Goal: Complete application form: Complete application form

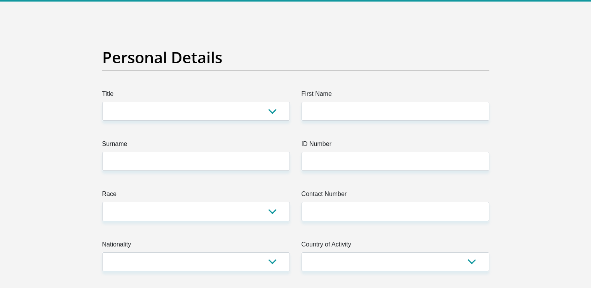
scroll to position [33, 0]
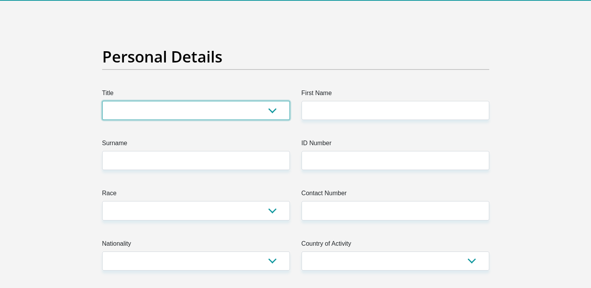
click at [270, 107] on select "Mr Ms Mrs Dr Other" at bounding box center [196, 110] width 188 height 19
select select "Mr"
click at [102, 101] on select "Mr Ms Mrs Dr Other" at bounding box center [196, 110] width 188 height 19
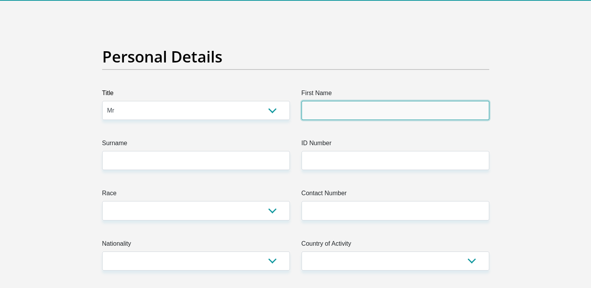
click at [323, 113] on input "First Name" at bounding box center [396, 110] width 188 height 19
type input "Winslow"
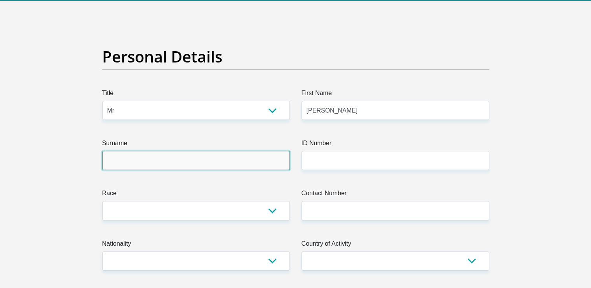
type input "[PERSON_NAME]"
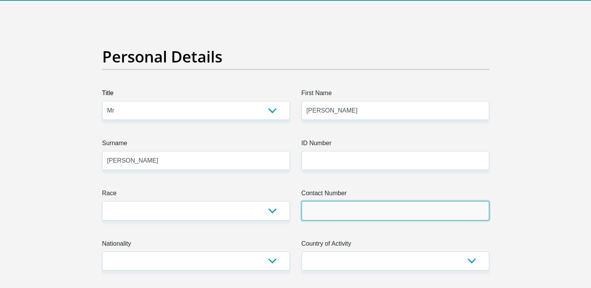
type input "0780385471"
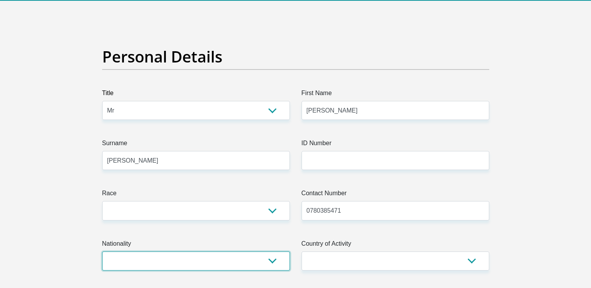
select select "ZAF"
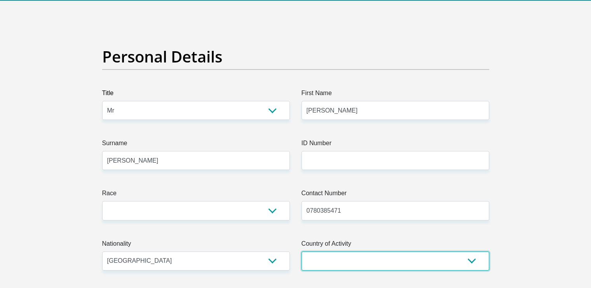
select select "ZAF"
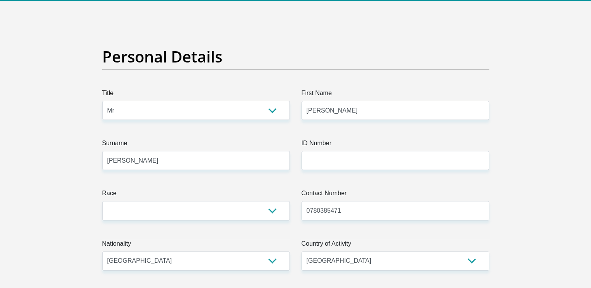
type input "90 Ghika Street Saxonsea Atlantis"
type input "Cape Town"
type input "7349"
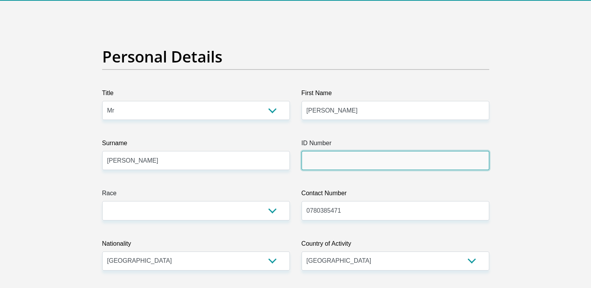
click at [345, 164] on input "ID Number" at bounding box center [396, 160] width 188 height 19
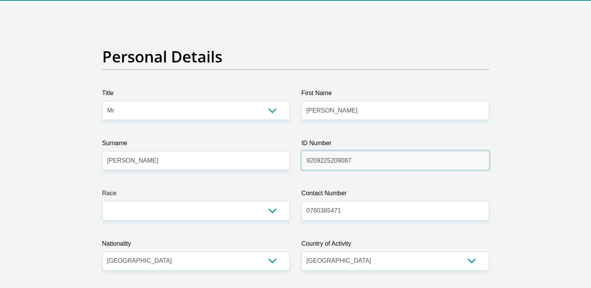
type input "9209225209087"
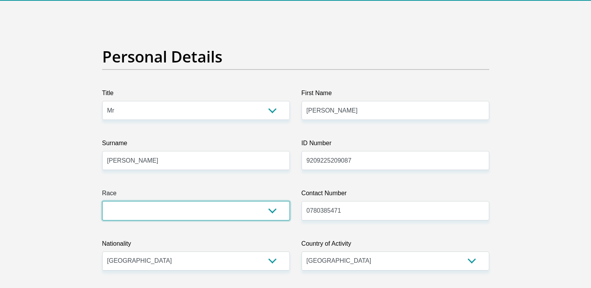
click at [270, 213] on select "Black Coloured Indian White Other" at bounding box center [196, 210] width 188 height 19
select select "2"
click at [102, 201] on select "Black Coloured Indian White Other" at bounding box center [196, 210] width 188 height 19
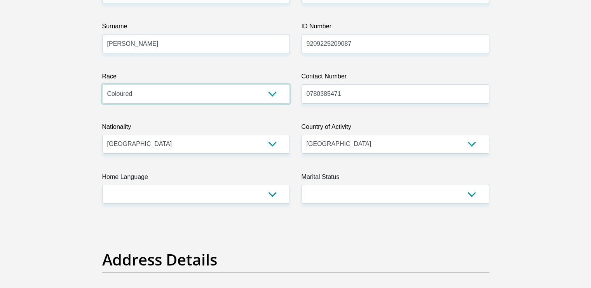
scroll to position [151, 0]
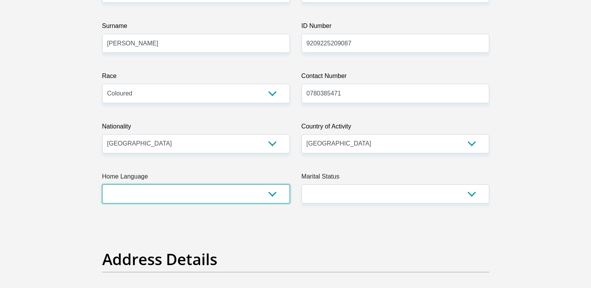
click at [276, 192] on select "Afrikaans English Sepedi South Ndebele Southern Sotho Swati Tsonga Tswana Venda…" at bounding box center [196, 194] width 188 height 19
select select "afr"
click at [102, 185] on select "Afrikaans English Sepedi South Ndebele Southern Sotho Swati Tsonga Tswana Venda…" at bounding box center [196, 194] width 188 height 19
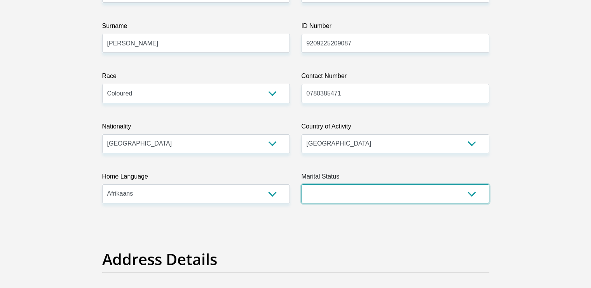
click at [460, 192] on select "Married ANC Single Divorced Widowed Married COP or Customary Law" at bounding box center [396, 194] width 188 height 19
select select "2"
click at [302, 185] on select "Married ANC Single Divorced Widowed Married COP or Customary Law" at bounding box center [396, 194] width 188 height 19
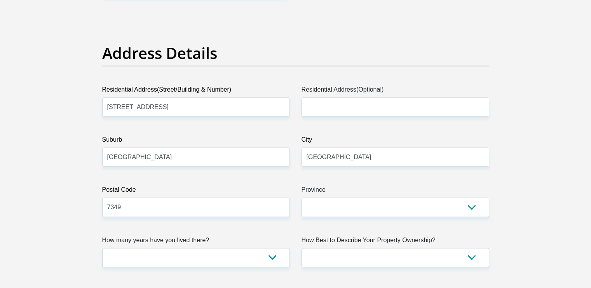
scroll to position [359, 0]
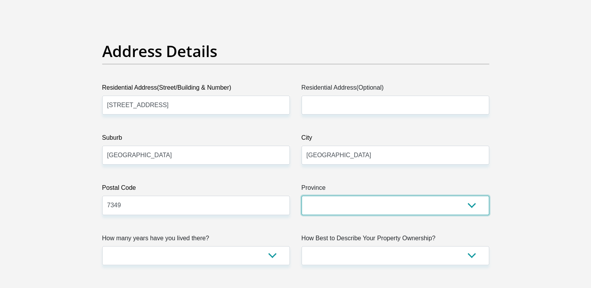
click at [386, 200] on select "Eastern Cape Free State Gauteng KwaZulu-Natal Limpopo Mpumalanga Northern Cape …" at bounding box center [396, 205] width 188 height 19
select select "Western Cape"
click at [302, 196] on select "Eastern Cape Free State Gauteng KwaZulu-Natal Limpopo Mpumalanga Northern Cape …" at bounding box center [396, 205] width 188 height 19
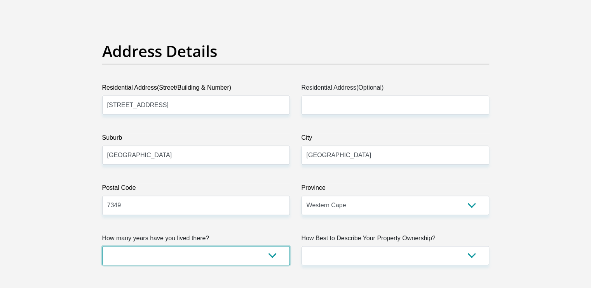
click at [274, 256] on select "less than 1 year 1-3 years 3-5 years 5+ years" at bounding box center [196, 255] width 188 height 19
select select "5"
click at [102, 246] on select "less than 1 year 1-3 years 3-5 years 5+ years" at bounding box center [196, 255] width 188 height 19
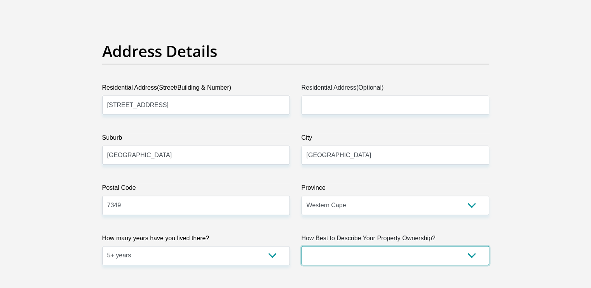
click at [469, 253] on select "Owned Rented Family Owned Company Dwelling" at bounding box center [396, 255] width 188 height 19
select select "parents"
click at [302, 246] on select "Owned Rented Family Owned Company Dwelling" at bounding box center [396, 255] width 188 height 19
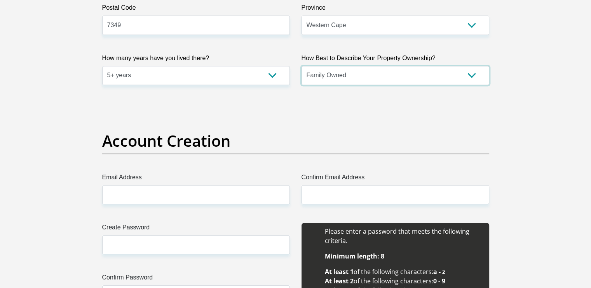
scroll to position [541, 0]
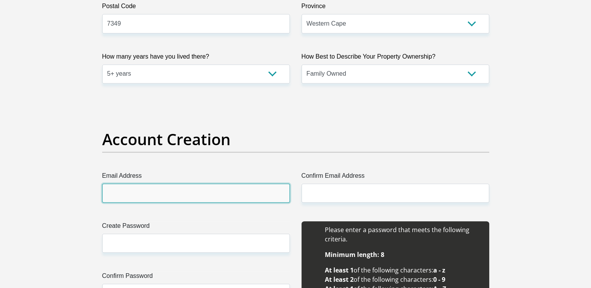
click at [256, 195] on input "Email Address" at bounding box center [196, 193] width 188 height 19
type input "winslowmeyer@gmail.com"
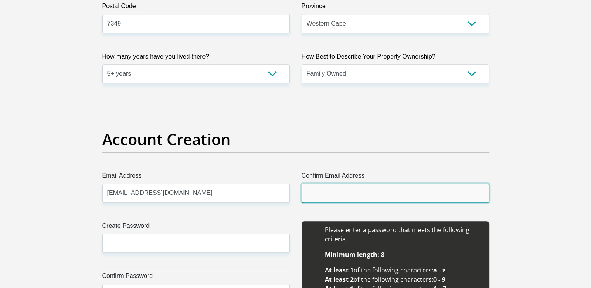
type input "winslowmeyer@gmail.com"
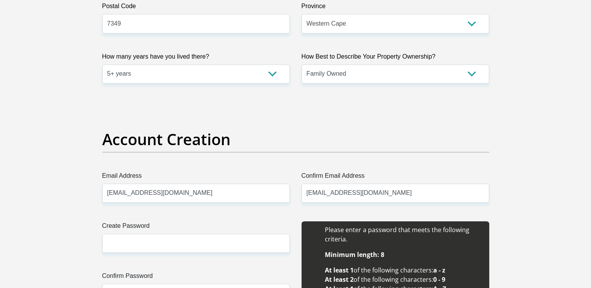
type input "Winslow"
type input "Meyer"
type input "0713868708"
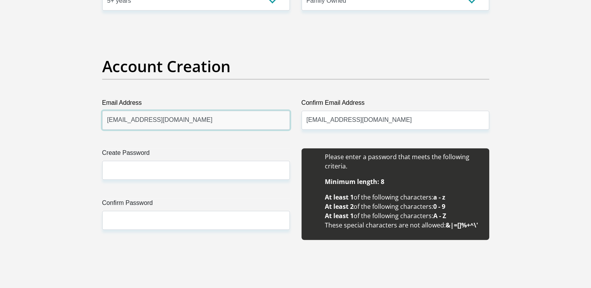
scroll to position [614, 0]
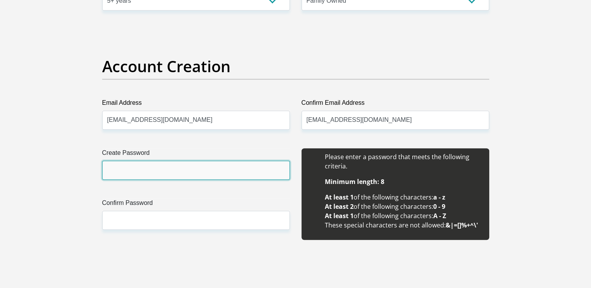
click at [190, 168] on input "Create Password" at bounding box center [196, 170] width 188 height 19
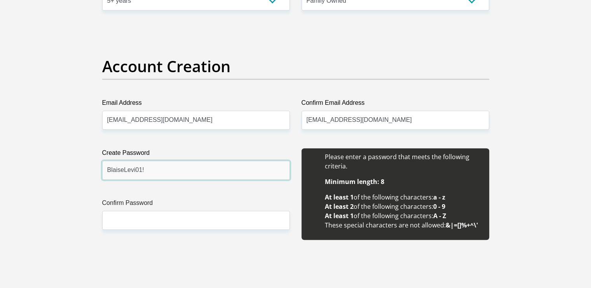
type input "BlaiseLevi01!"
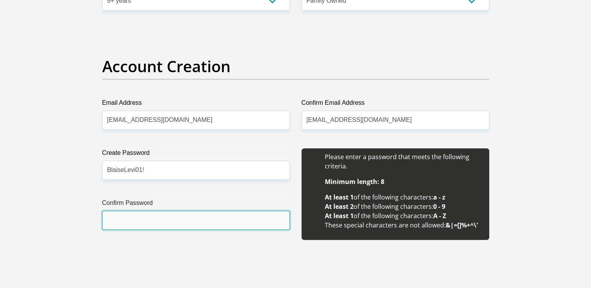
click at [154, 227] on input "Confirm Password" at bounding box center [196, 220] width 188 height 19
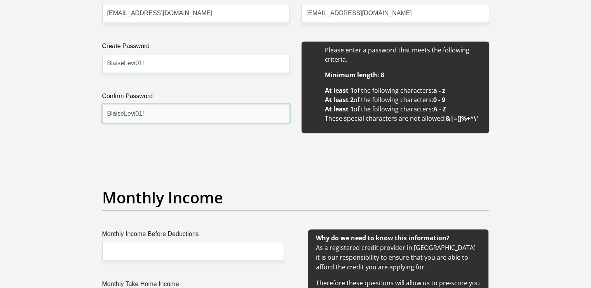
scroll to position [721, 0]
type input "BlaiseLevi01!"
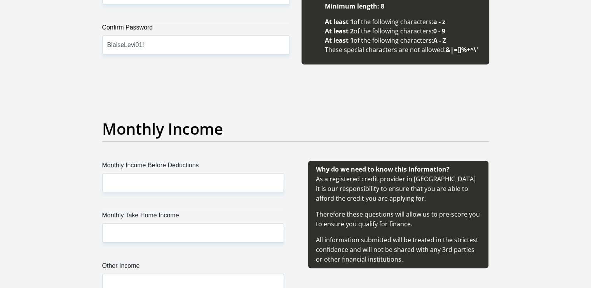
scroll to position [790, 0]
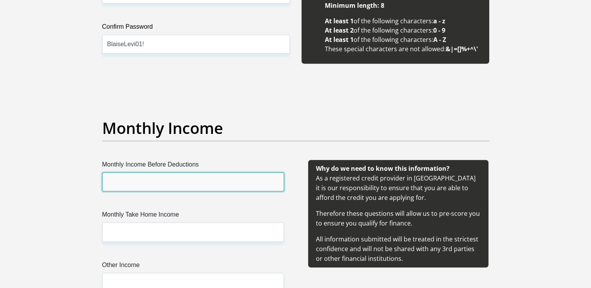
click at [166, 183] on input "Monthly Income Before Deductions" at bounding box center [193, 182] width 182 height 19
type input "2"
type input "10000"
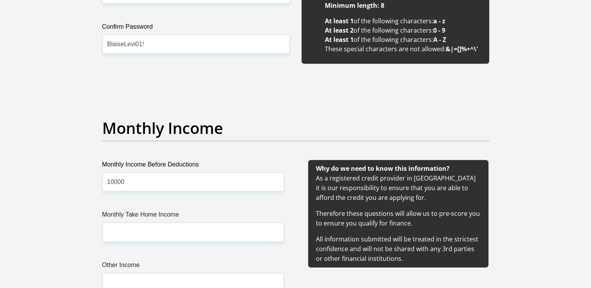
click at [221, 204] on div "Monthly Income Before Deductions 10000 Monthly Take Home Income Other Income" at bounding box center [193, 235] width 205 height 151
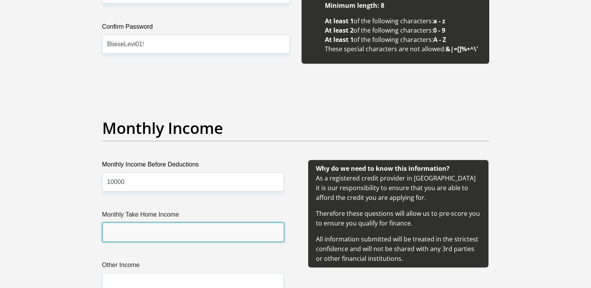
click at [153, 228] on input "Monthly Take Home Income" at bounding box center [193, 232] width 182 height 19
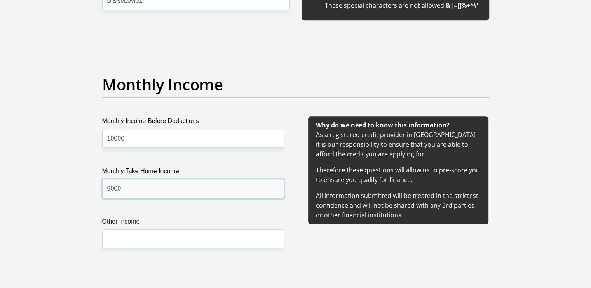
scroll to position [839, 0]
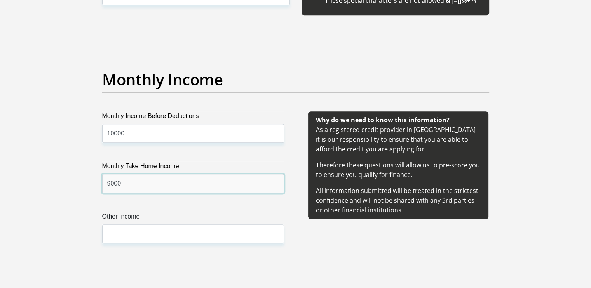
type input "9000"
click at [133, 134] on input "10000" at bounding box center [193, 133] width 182 height 19
type input "1"
type input "7500"
click at [127, 179] on input "9000" at bounding box center [193, 183] width 182 height 19
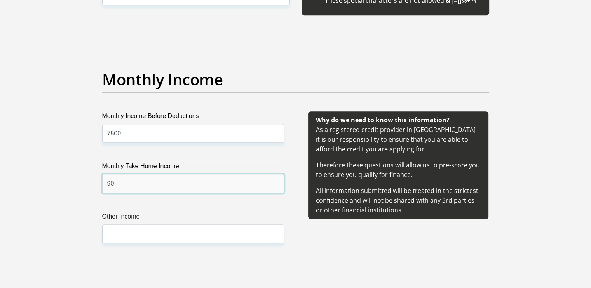
type input "9"
type input "7100"
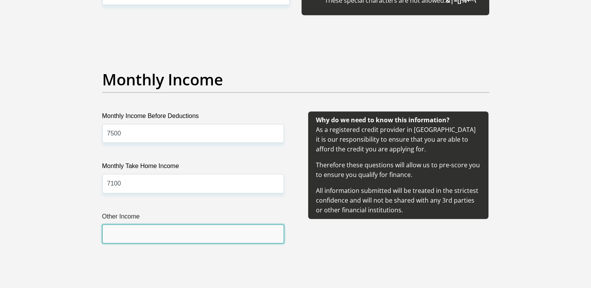
click at [137, 239] on input "Other Income" at bounding box center [193, 234] width 182 height 19
type input "5000"
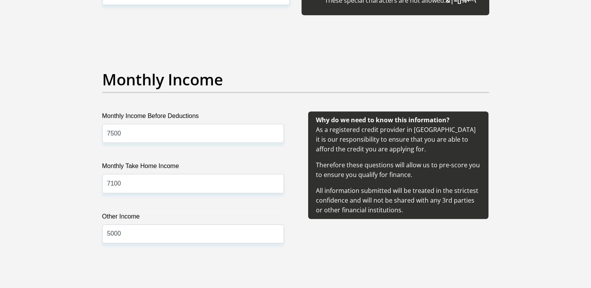
click at [325, 243] on div "Why do we need to know this information? As a registered credit provider in Sou…" at bounding box center [398, 187] width 205 height 151
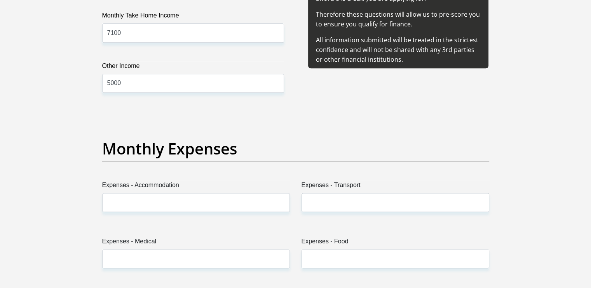
scroll to position [990, 0]
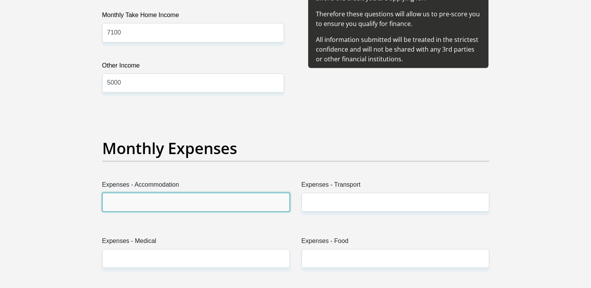
click at [230, 204] on input "Expenses - Accommodation" at bounding box center [196, 202] width 188 height 19
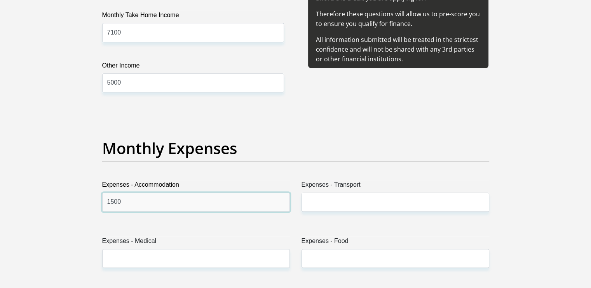
type input "1500"
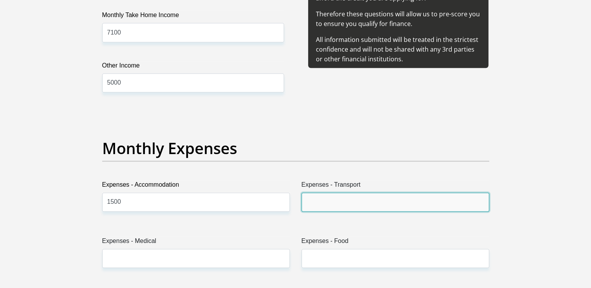
click at [330, 198] on input "Expenses - Transport" at bounding box center [396, 202] width 188 height 19
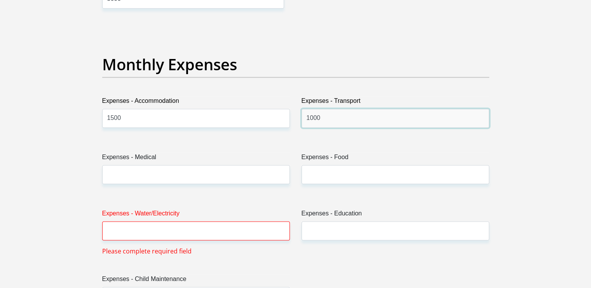
scroll to position [1077, 0]
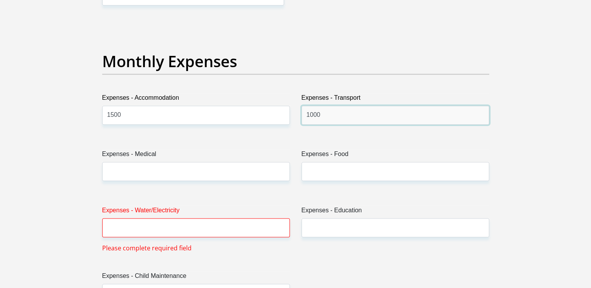
type input "1000"
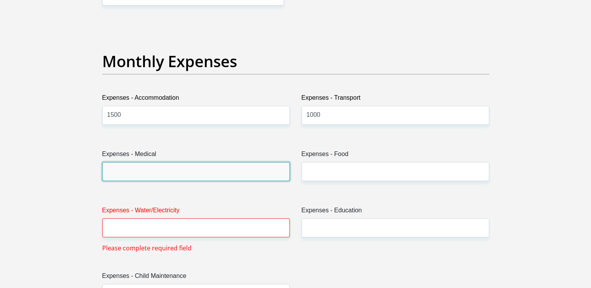
click at [194, 172] on input "Expenses - Medical" at bounding box center [196, 171] width 188 height 19
type input "0"
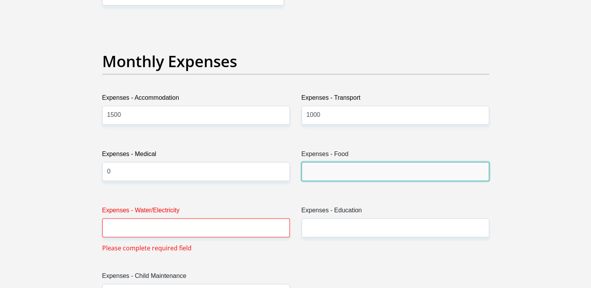
click at [379, 173] on input "Expenses - Food" at bounding box center [396, 171] width 188 height 19
type input "0"
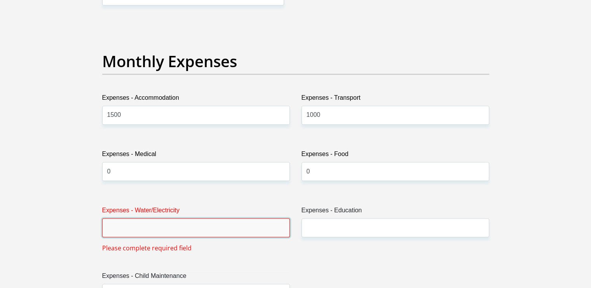
click at [221, 224] on input "Expenses - Water/Electricity" at bounding box center [196, 227] width 188 height 19
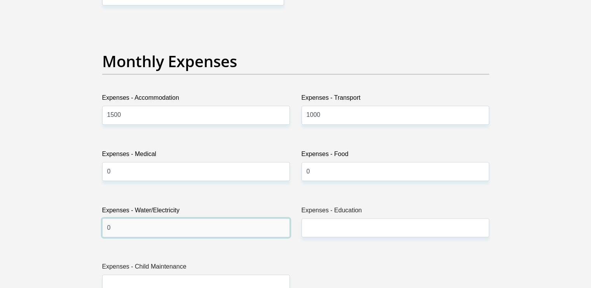
type input "0"
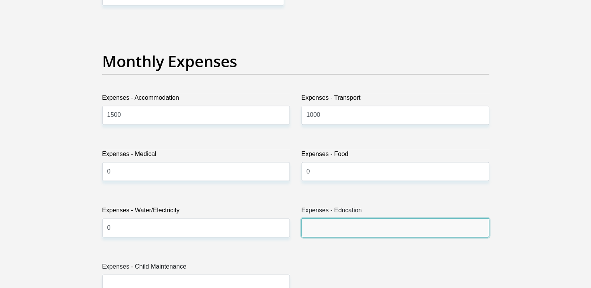
click at [317, 228] on input "Expenses - Education" at bounding box center [396, 227] width 188 height 19
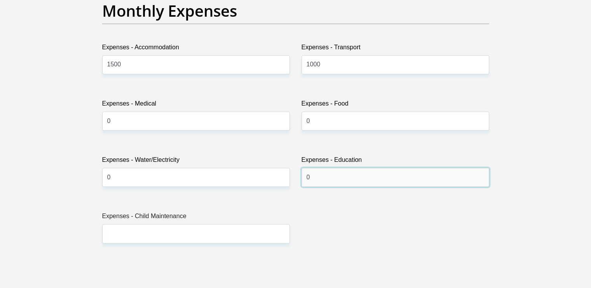
scroll to position [1131, 0]
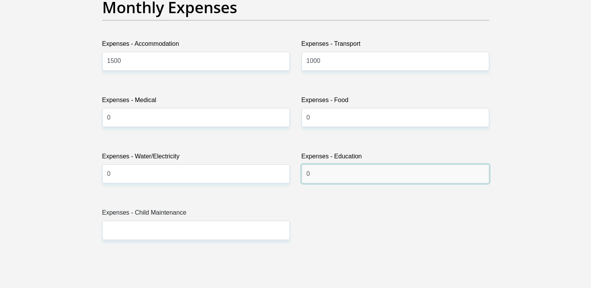
type input "0"
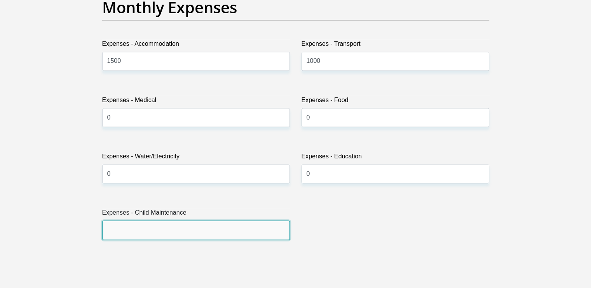
click at [171, 234] on input "Expenses - Child Maintenance" at bounding box center [196, 230] width 188 height 19
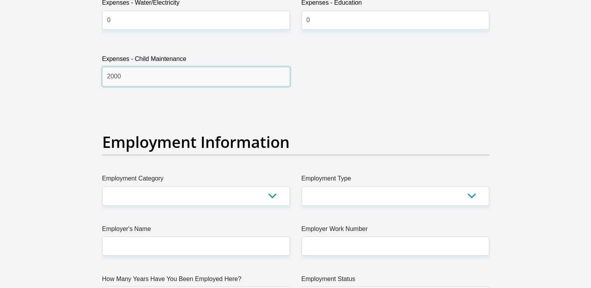
scroll to position [1285, 0]
type input "2000"
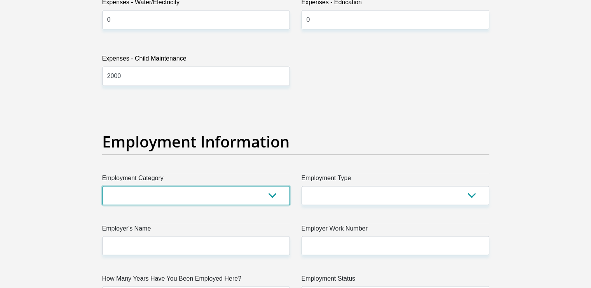
click at [271, 194] on select "AGRICULTURE ALCOHOL & TOBACCO CONSTRUCTION MATERIALS METALLURGY EQUIPMENT FOR R…" at bounding box center [196, 195] width 188 height 19
click at [273, 195] on select "AGRICULTURE ALCOHOL & TOBACCO CONSTRUCTION MATERIALS METALLURGY EQUIPMENT FOR R…" at bounding box center [196, 195] width 188 height 19
select select "52"
click at [102, 186] on select "AGRICULTURE ALCOHOL & TOBACCO CONSTRUCTION MATERIALS METALLURGY EQUIPMENT FOR R…" at bounding box center [196, 195] width 188 height 19
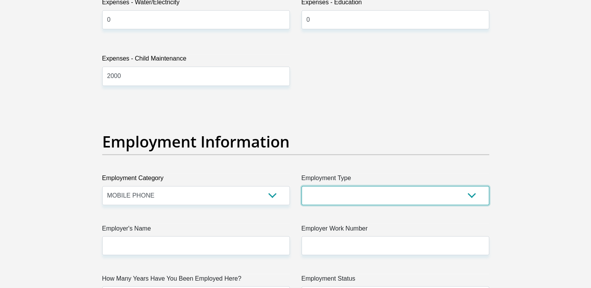
click at [462, 199] on select "College/Lecturer Craft Seller Creative Driver Executive Farmer Forces - Non Com…" at bounding box center [396, 195] width 188 height 19
select select "Sales"
click at [302, 186] on select "College/Lecturer Craft Seller Creative Driver Executive Farmer Forces - Non Com…" at bounding box center [396, 195] width 188 height 19
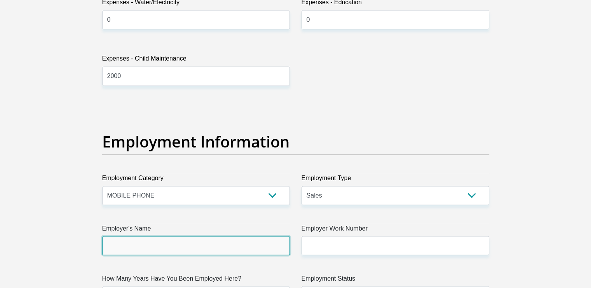
click at [185, 242] on input "Employer's Name" at bounding box center [196, 245] width 188 height 19
type input "M"
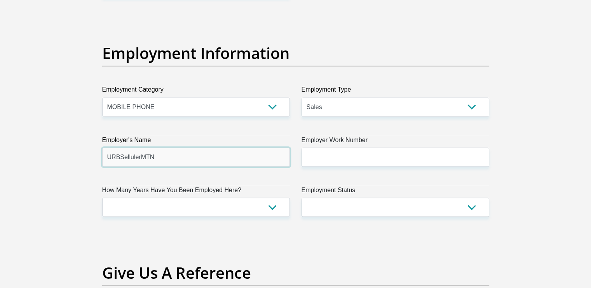
scroll to position [1375, 0]
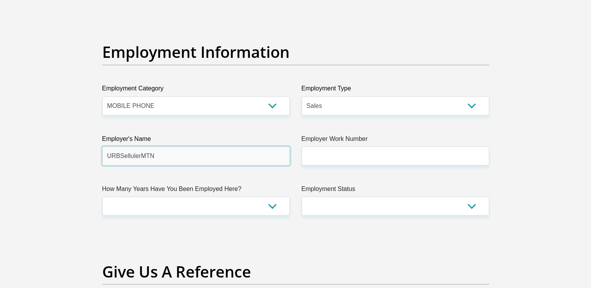
type input "URBSellulerMTN"
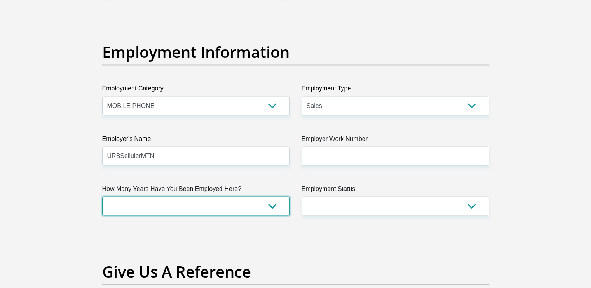
click at [269, 205] on select "less than 1 year 1-3 years 3-5 years 5+ years" at bounding box center [196, 206] width 188 height 19
select select "24"
click at [102, 197] on select "less than 1 year 1-3 years 3-5 years 5+ years" at bounding box center [196, 206] width 188 height 19
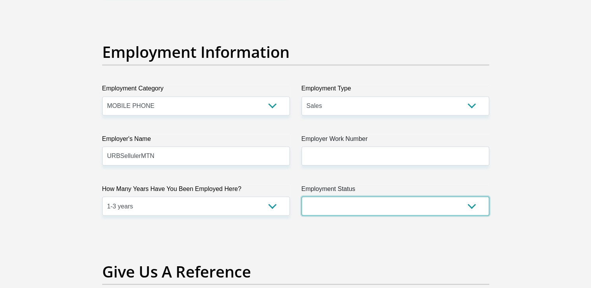
click at [397, 203] on select "Permanent/Full-time Part-time/Casual Contract Worker Self-Employed Housewife Re…" at bounding box center [396, 206] width 188 height 19
select select "1"
click at [302, 197] on select "Permanent/Full-time Part-time/Casual Contract Worker Self-Employed Housewife Re…" at bounding box center [396, 206] width 188 height 19
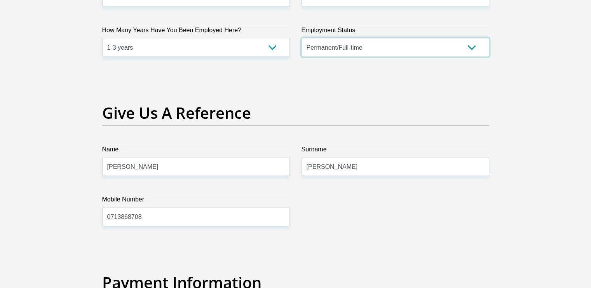
scroll to position [1534, 0]
click at [240, 168] on input "Winslow" at bounding box center [196, 166] width 188 height 19
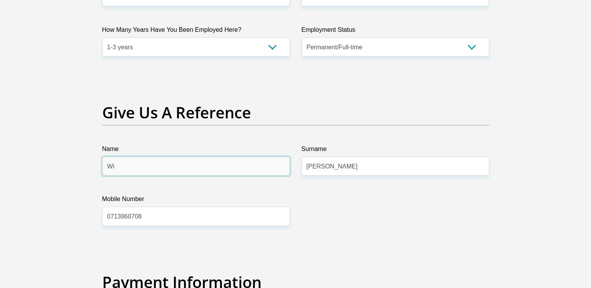
type input "W"
type input "Cameron"
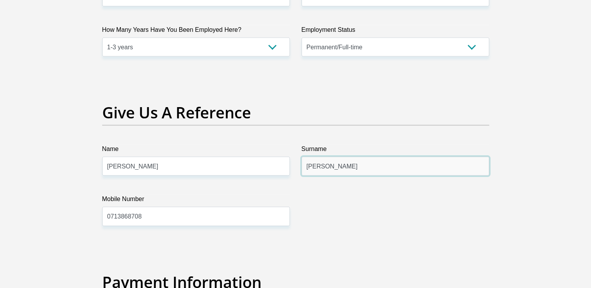
click at [371, 168] on input "Meyer" at bounding box center [396, 166] width 188 height 19
type input "M"
drag, startPoint x: 371, startPoint y: 168, endPoint x: 331, endPoint y: 167, distance: 39.6
click at [331, 167] on input "Lombard0839965239" at bounding box center [396, 166] width 188 height 19
type input "Lombard"
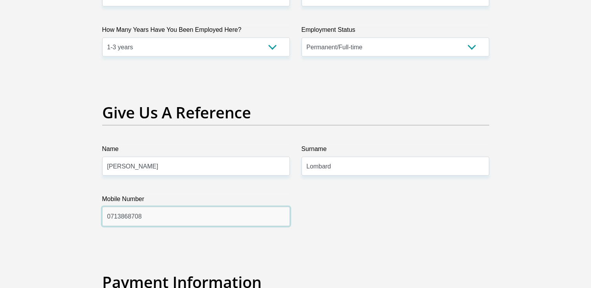
drag, startPoint x: 177, startPoint y: 221, endPoint x: 25, endPoint y: 227, distance: 152.4
paste input "839965239"
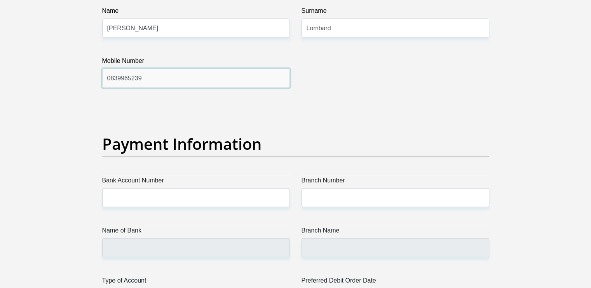
scroll to position [1672, 0]
type input "0839965239"
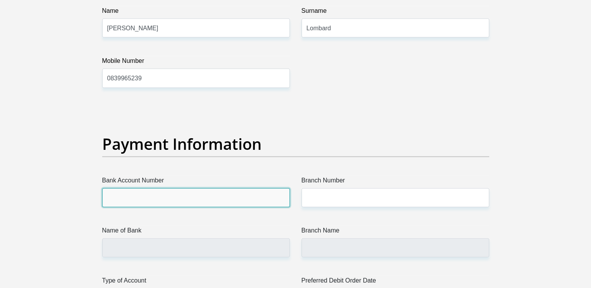
click at [241, 197] on input "Bank Account Number" at bounding box center [196, 197] width 188 height 19
type input "1304608490"
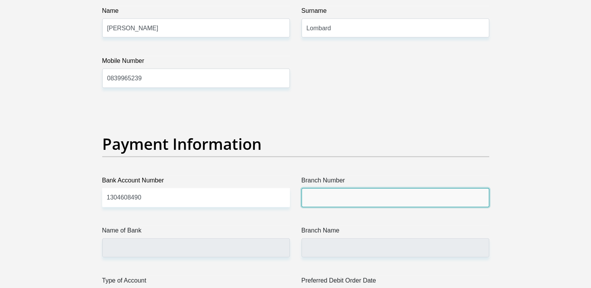
click at [320, 194] on input "Branch Number" at bounding box center [396, 197] width 188 height 19
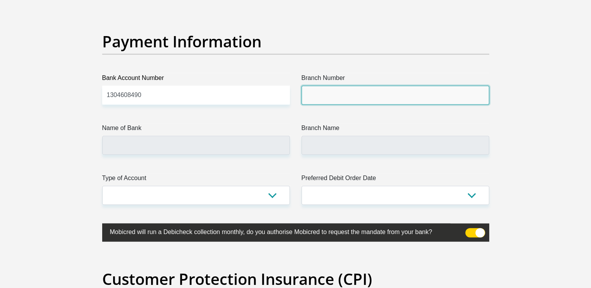
scroll to position [1775, 0]
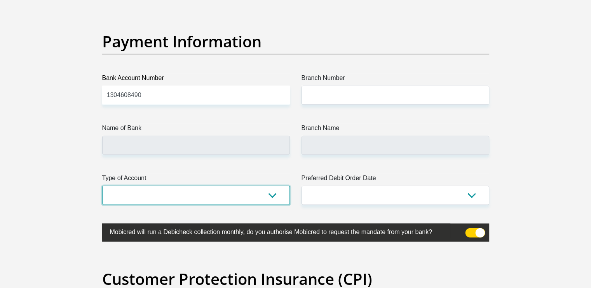
click at [274, 196] on select "Cheque Savings" at bounding box center [196, 195] width 188 height 19
select select "SAV"
click at [102, 186] on select "Cheque Savings" at bounding box center [196, 195] width 188 height 19
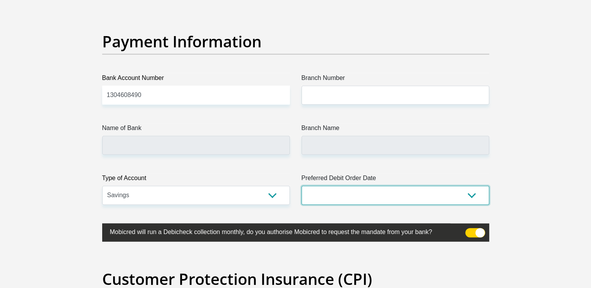
click at [374, 190] on select "1st 2nd 3rd 4th 5th 7th 18th 19th 20th 21st 22nd 23rd 24th 25th 26th 27th 28th …" at bounding box center [396, 195] width 188 height 19
select select "30"
click at [302, 186] on select "1st 2nd 3rd 4th 5th 7th 18th 19th 20th 21st 22nd 23rd 24th 25th 26th 27th 28th …" at bounding box center [396, 195] width 188 height 19
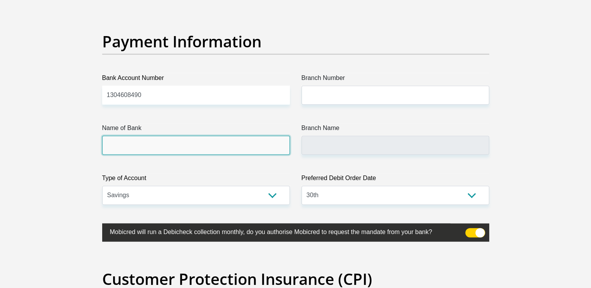
click at [249, 149] on input "Name of Bank" at bounding box center [196, 145] width 188 height 19
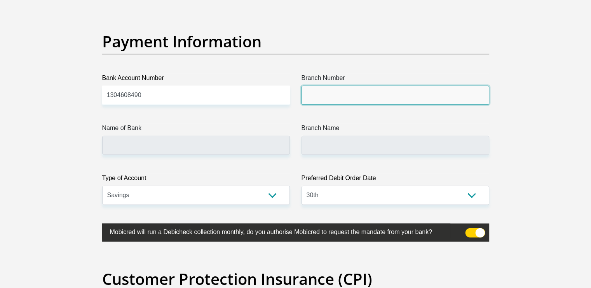
click at [357, 96] on input "Branch Number" at bounding box center [396, 95] width 188 height 19
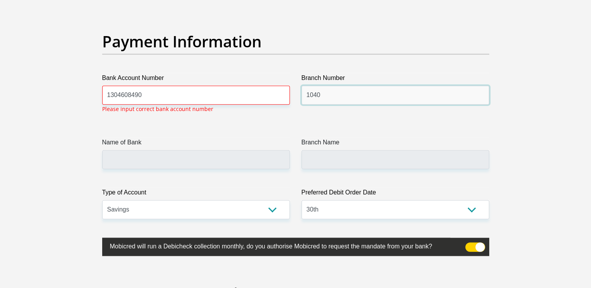
scroll to position [1762, 0]
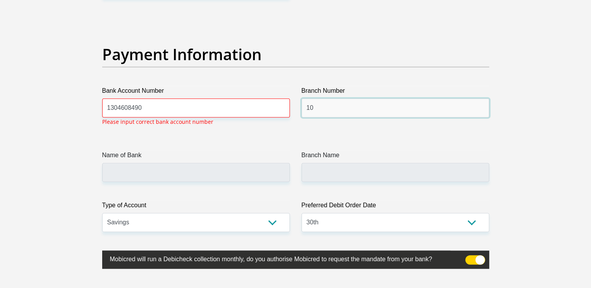
type input "1"
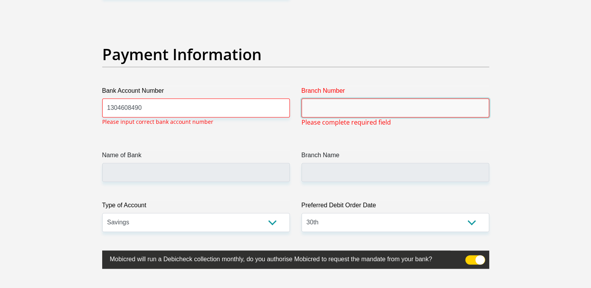
paste input "470010"
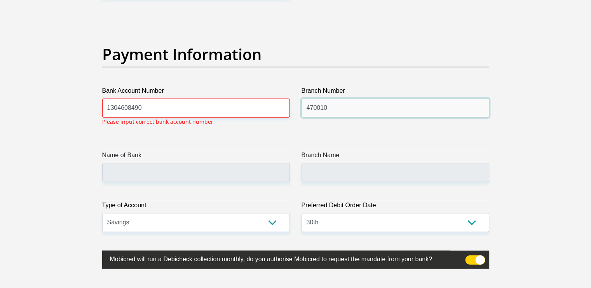
type input "470010"
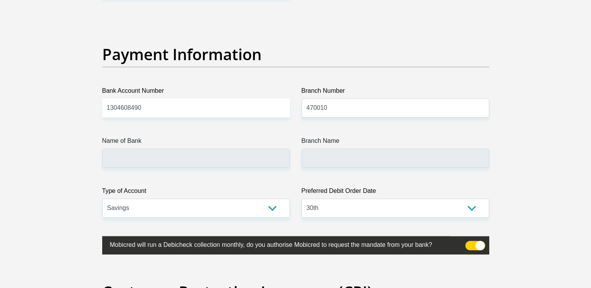
type input "CAPITEC BANK LIMITED"
type input "CAPITEC BANK CPC"
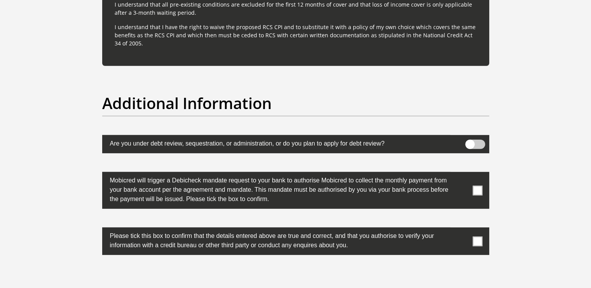
scroll to position [2348, 0]
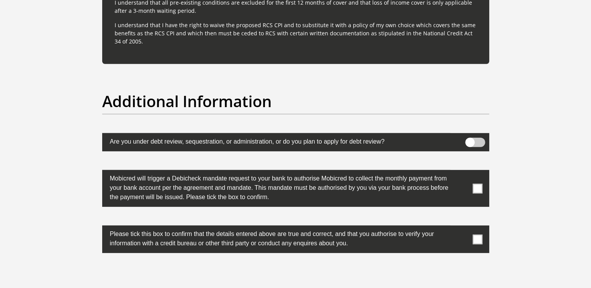
click at [478, 189] on span at bounding box center [477, 189] width 10 height 10
click at [462, 172] on input "checkbox" at bounding box center [462, 172] width 0 height 0
click at [477, 241] on span at bounding box center [477, 240] width 10 height 10
click at [462, 228] on input "checkbox" at bounding box center [462, 228] width 0 height 0
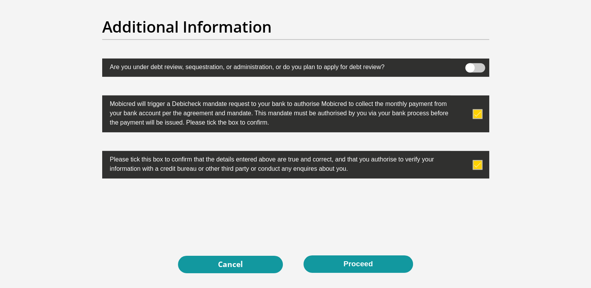
scroll to position [2424, 0]
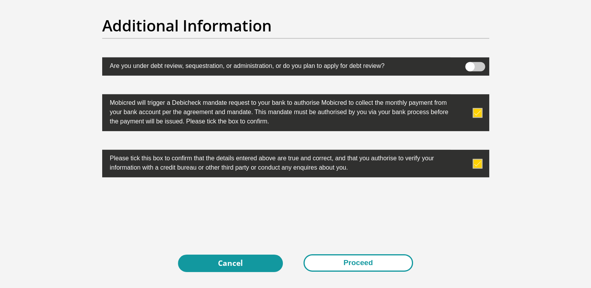
click at [350, 264] on button "Proceed" at bounding box center [358, 263] width 110 height 17
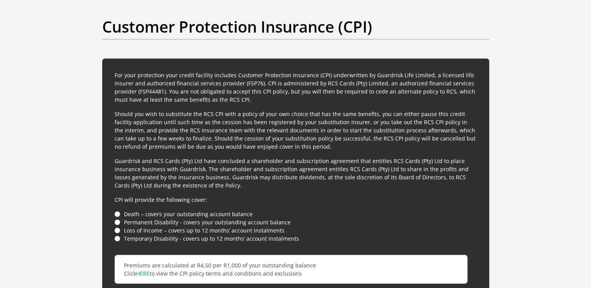
scroll to position [2029, 0]
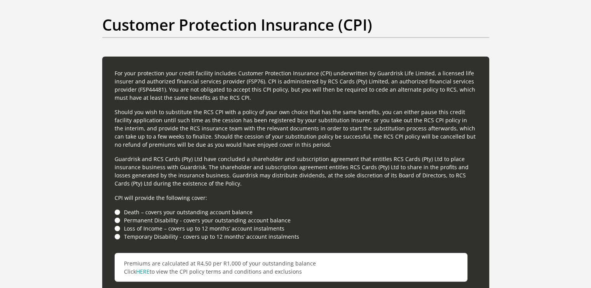
click at [119, 229] on li "Loss of Income – covers up to 12 months’ account instalments" at bounding box center [296, 229] width 362 height 8
click at [117, 225] on li "Loss of Income – covers up to 12 months’ account instalments" at bounding box center [296, 229] width 362 height 8
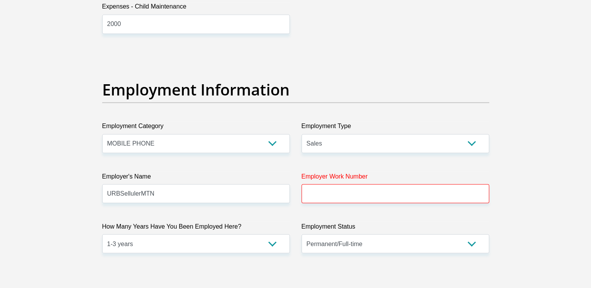
scroll to position [1337, 0]
click at [325, 197] on input "Employer Work Number" at bounding box center [396, 194] width 188 height 19
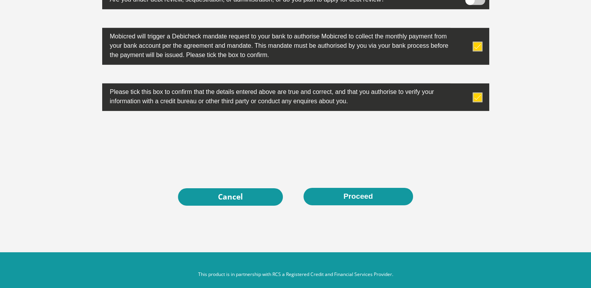
scroll to position [2498, 0]
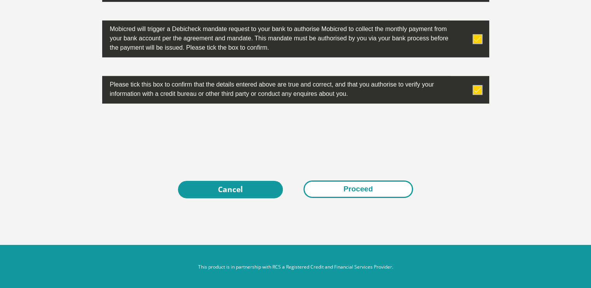
type input "0215542720"
click at [342, 188] on button "Proceed" at bounding box center [358, 189] width 110 height 17
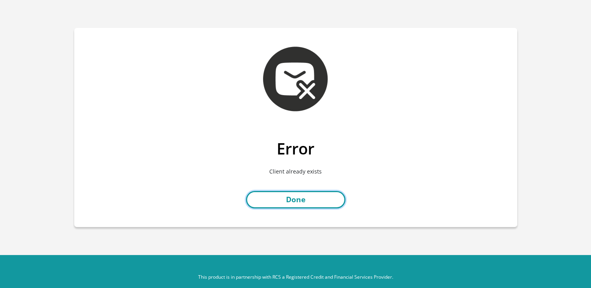
click at [283, 198] on link "Done" at bounding box center [295, 199] width 99 height 17
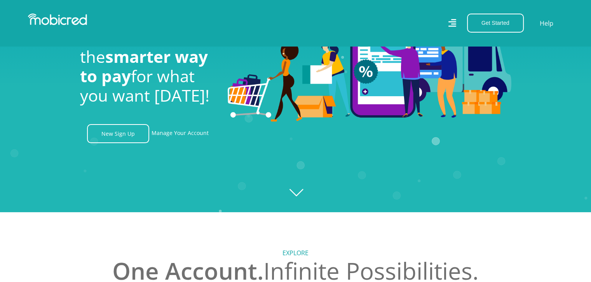
scroll to position [0, 553]
click at [169, 134] on link "Manage Your Account" at bounding box center [180, 133] width 57 height 19
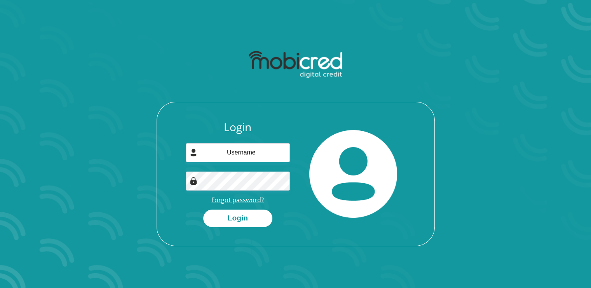
click at [233, 199] on link "Forgot password?" at bounding box center [237, 200] width 52 height 9
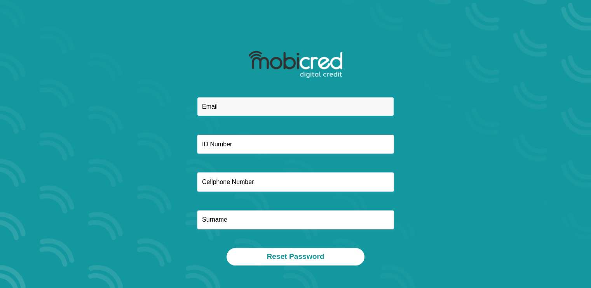
click at [221, 104] on input "email" at bounding box center [295, 106] width 197 height 19
type input "[EMAIL_ADDRESS][DOMAIN_NAME]"
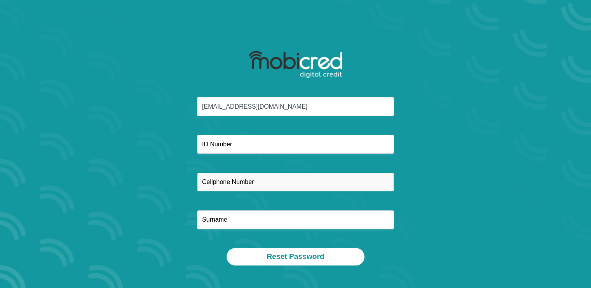
type input "0713868708"
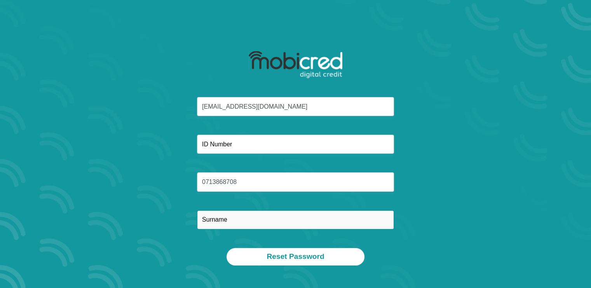
type input "[PERSON_NAME]"
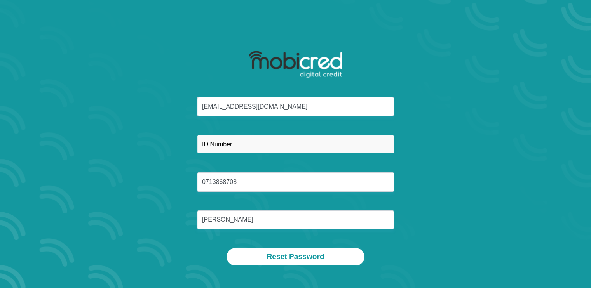
click at [228, 142] on input "text" at bounding box center [295, 144] width 197 height 19
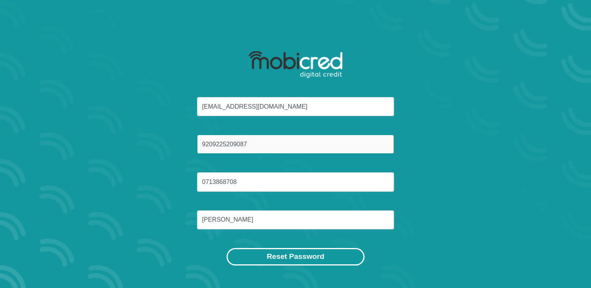
type input "9209225209087"
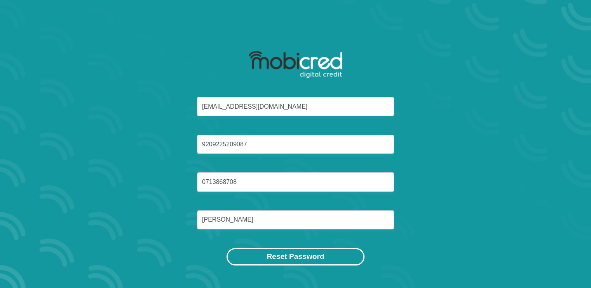
click at [300, 253] on button "Reset Password" at bounding box center [296, 256] width 138 height 17
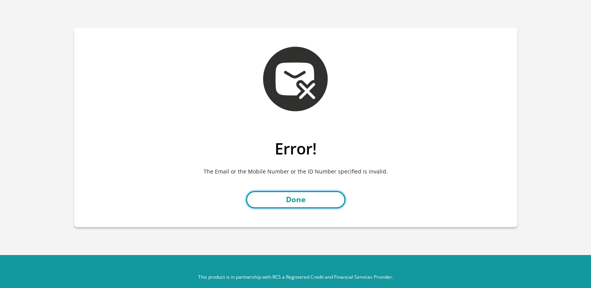
click at [294, 200] on link "Done" at bounding box center [295, 199] width 99 height 17
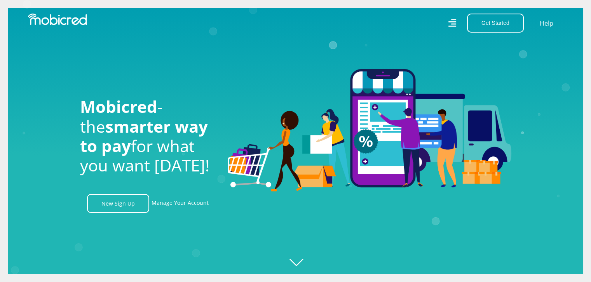
scroll to position [0, 553]
